Goal: Navigation & Orientation: Find specific page/section

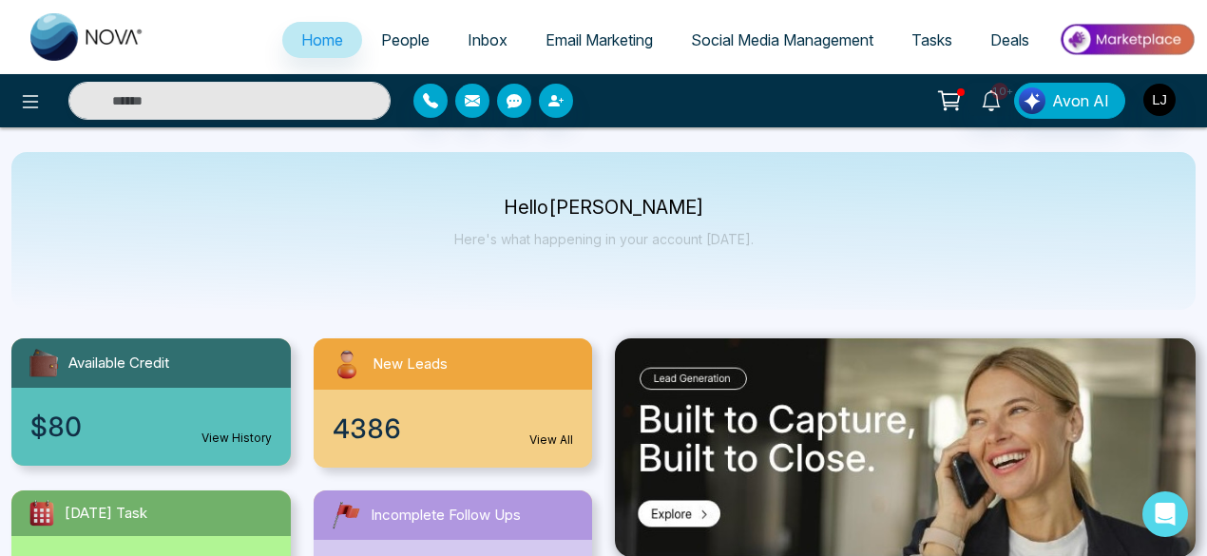
select select "*"
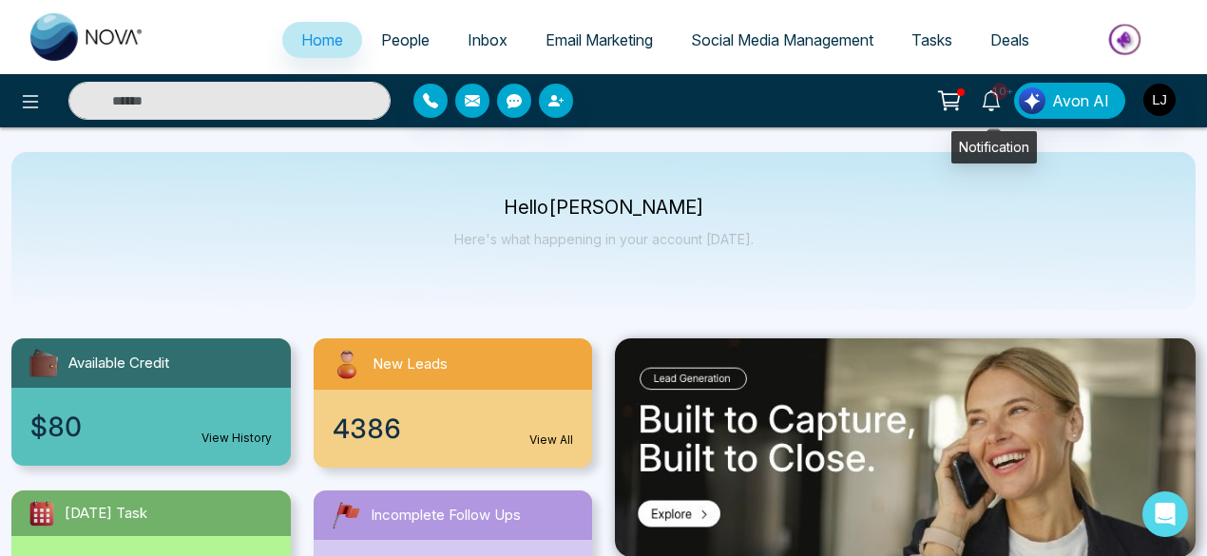
click at [1002, 106] on icon at bounding box center [991, 100] width 21 height 21
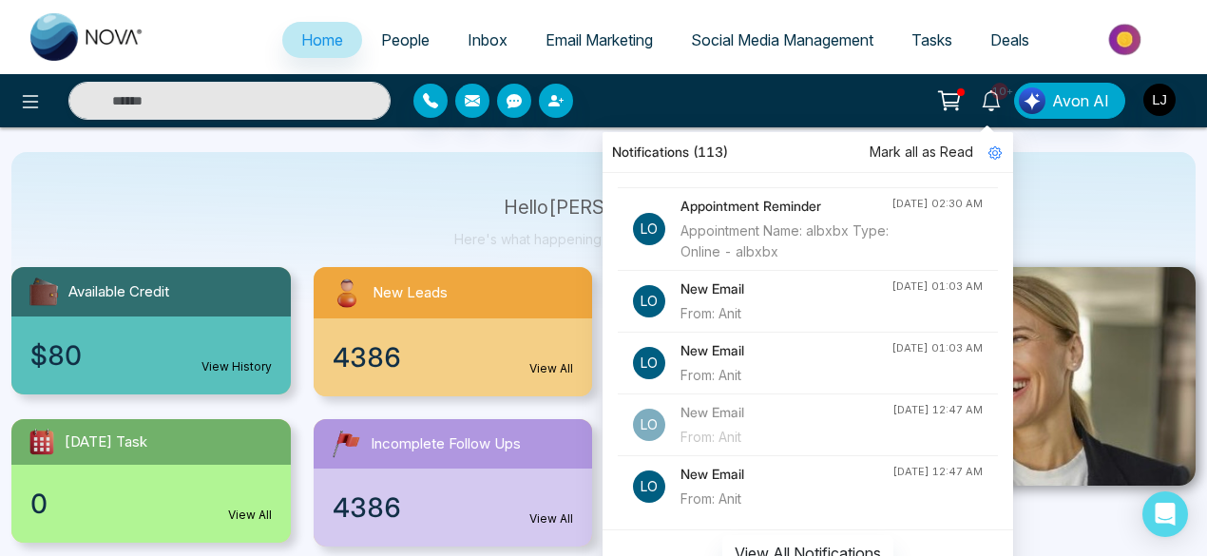
scroll to position [75, 0]
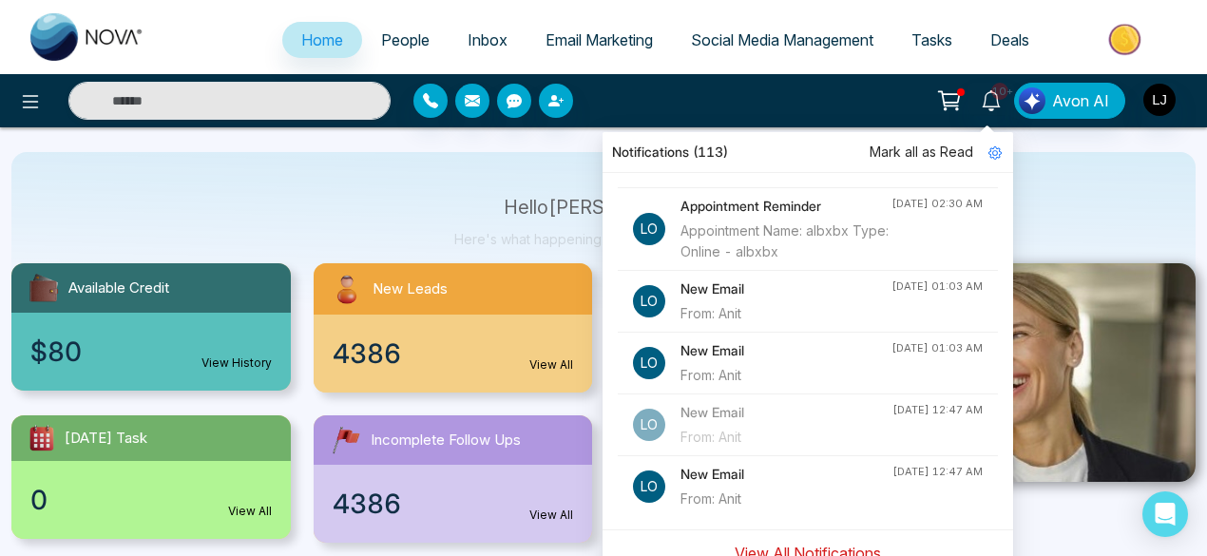
click at [815, 545] on button "View All Notifications" at bounding box center [807, 553] width 171 height 36
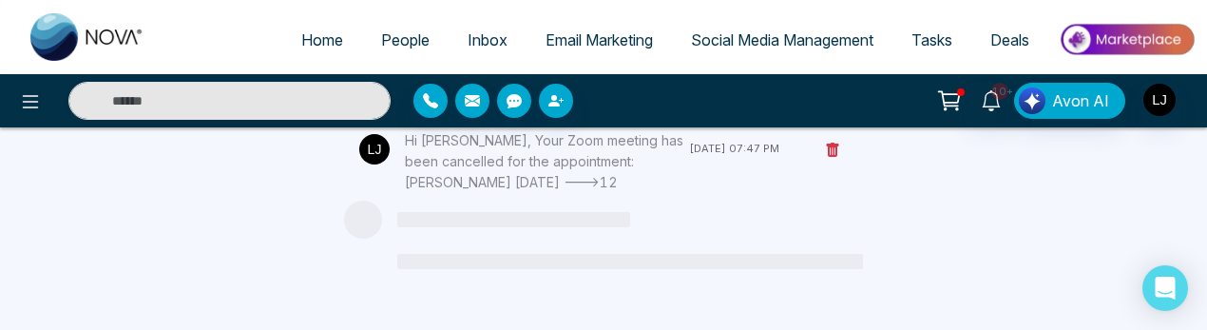
scroll to position [5315, 0]
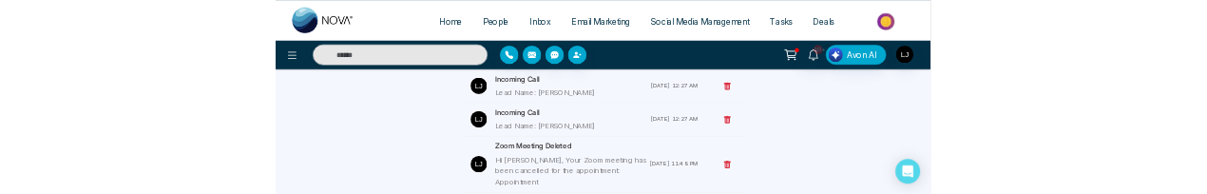
scroll to position [3289, 0]
